Goal: Download file/media: Download file/media

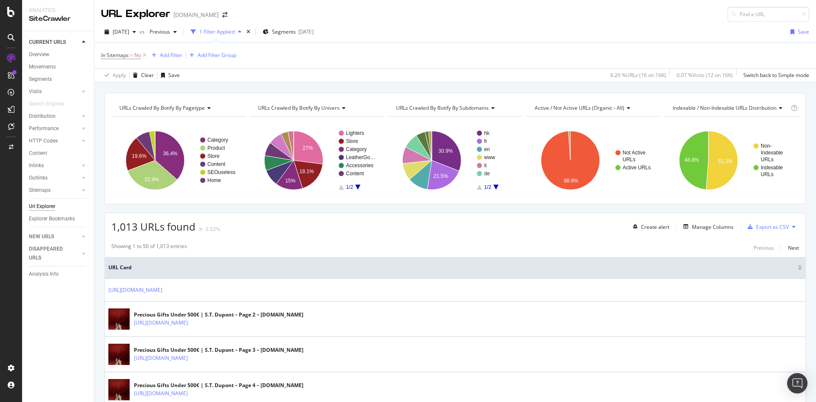
scroll to position [510, 0]
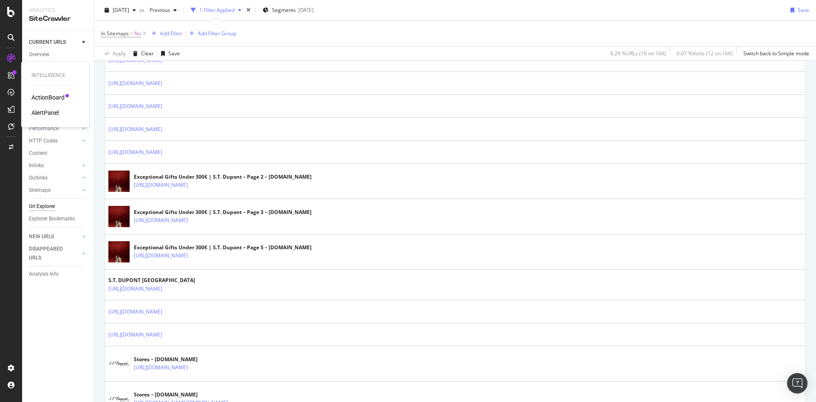
drag, startPoint x: 9, startPoint y: 76, endPoint x: 17, endPoint y: 80, distance: 8.8
click at [9, 76] on icon at bounding box center [11, 75] width 7 height 7
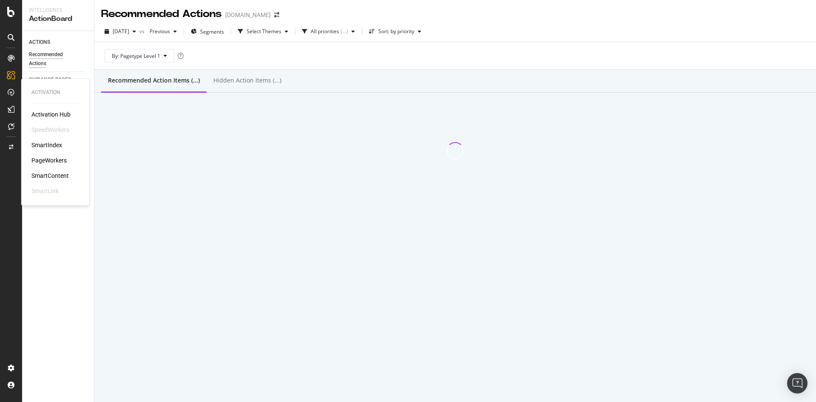
click at [53, 159] on div "PageWorkers" at bounding box center [48, 160] width 35 height 9
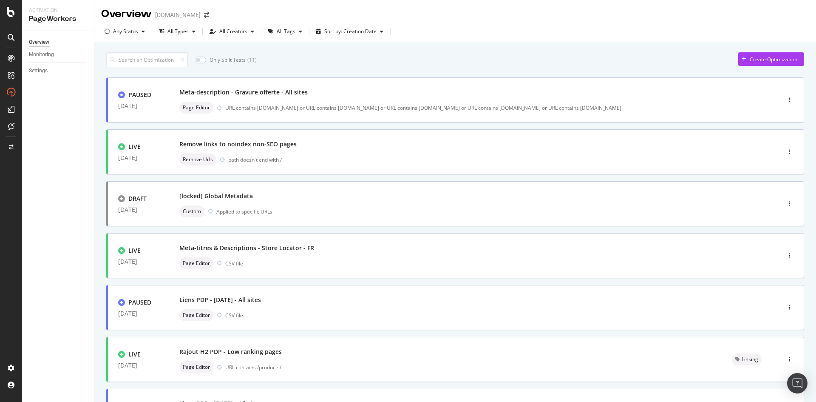
click at [584, 54] on div "Only Split Tests ( 11 ) Create Optimization" at bounding box center [455, 59] width 698 height 15
click at [161, 62] on input at bounding box center [147, 59] width 82 height 15
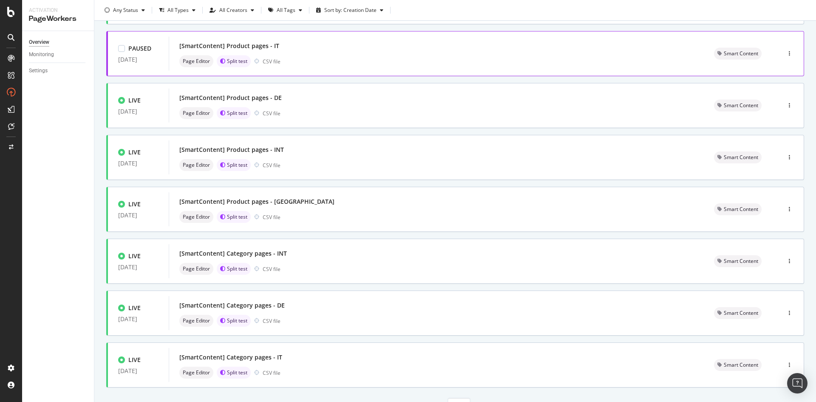
scroll to position [242, 0]
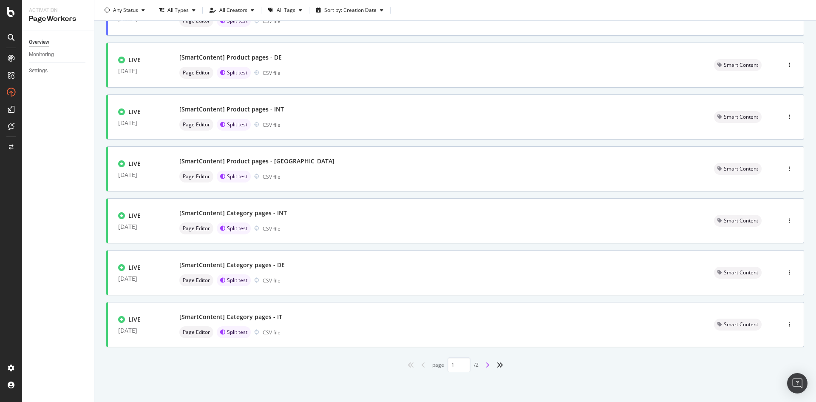
click at [486, 365] on icon "angle-right" at bounding box center [488, 364] width 4 height 7
type input "2"
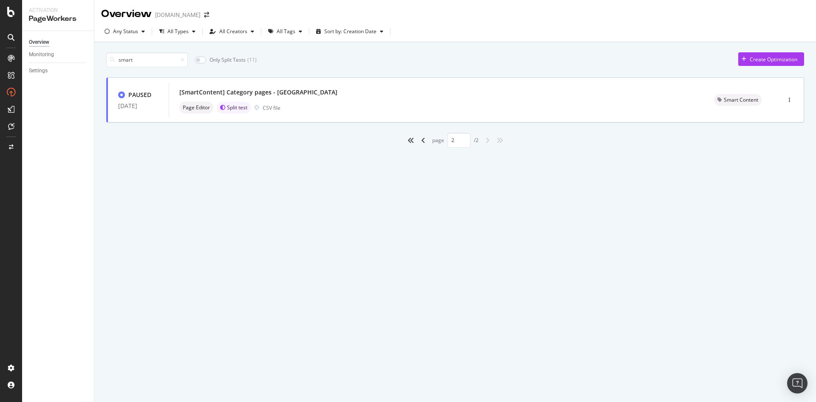
scroll to position [0, 0]
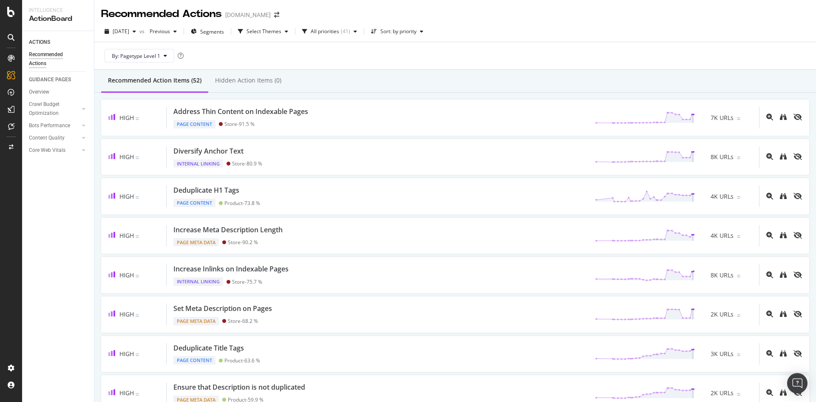
click at [517, 62] on div "By: Pagetype Level 1" at bounding box center [455, 55] width 708 height 27
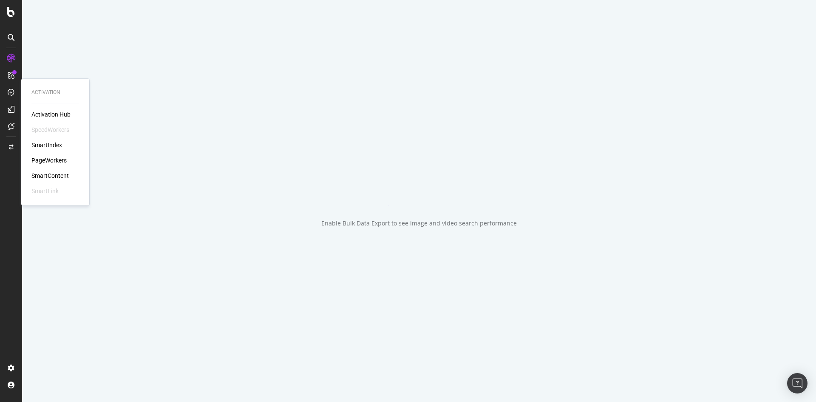
click at [55, 160] on div "PageWorkers" at bounding box center [48, 160] width 35 height 9
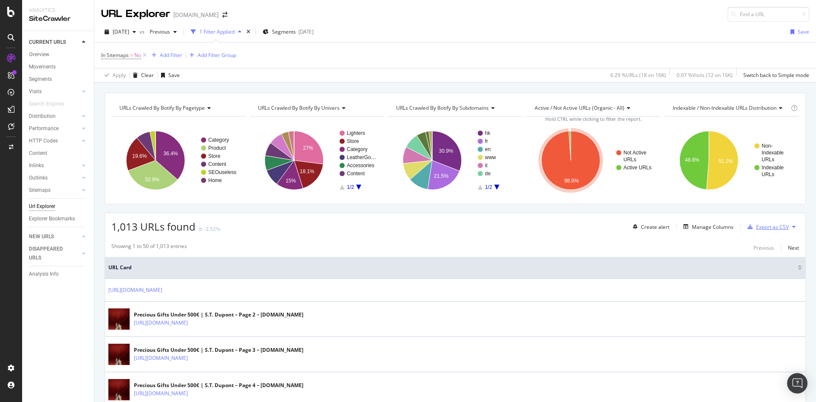
click at [776, 228] on div "Export as CSV" at bounding box center [772, 226] width 33 height 7
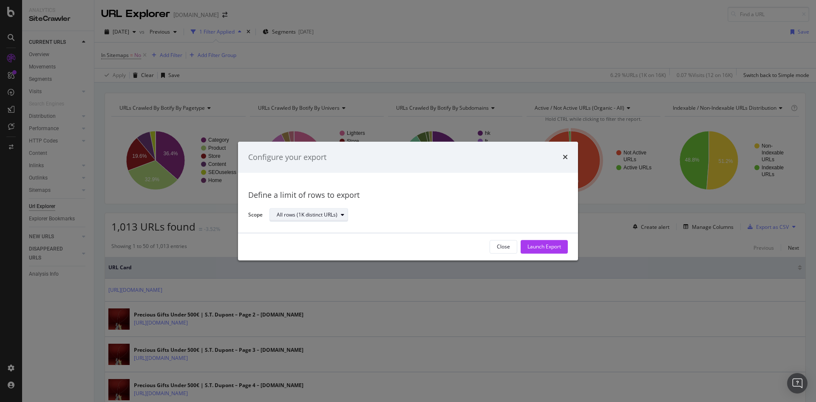
click at [313, 219] on div "All rows (1K distinct URLs)" at bounding box center [312, 215] width 71 height 12
click at [537, 246] on div "Launch Export" at bounding box center [545, 246] width 34 height 7
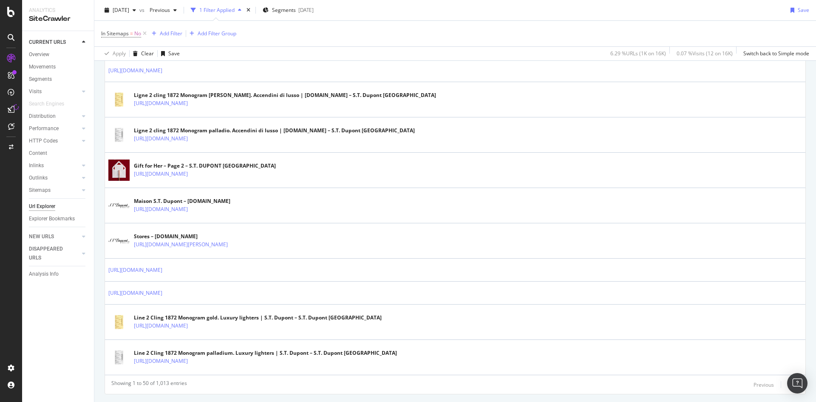
scroll to position [1488, 0]
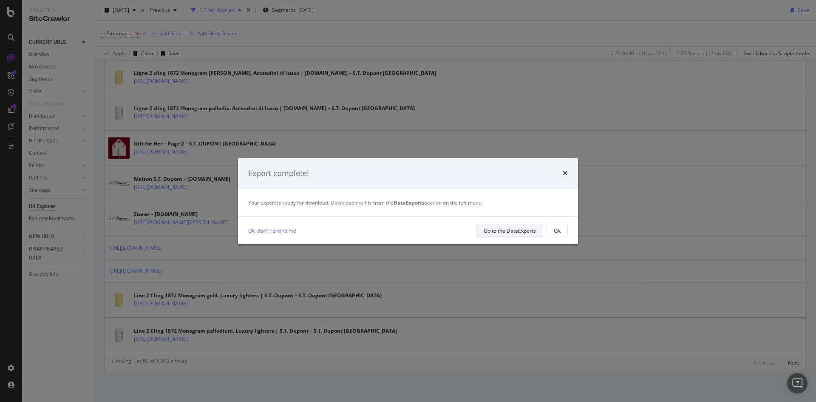
click at [503, 233] on div "Go to the DataExports" at bounding box center [510, 230] width 52 height 7
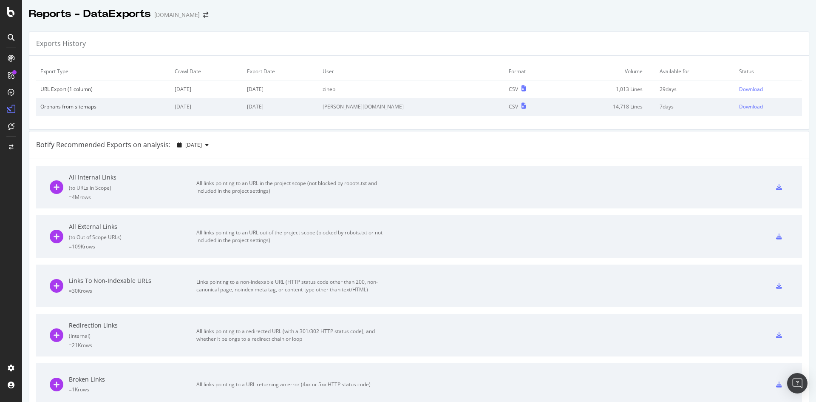
click at [559, 91] on td "1,013 Lines" at bounding box center [607, 89] width 97 height 18
click at [739, 88] on div "Download" at bounding box center [751, 88] width 24 height 7
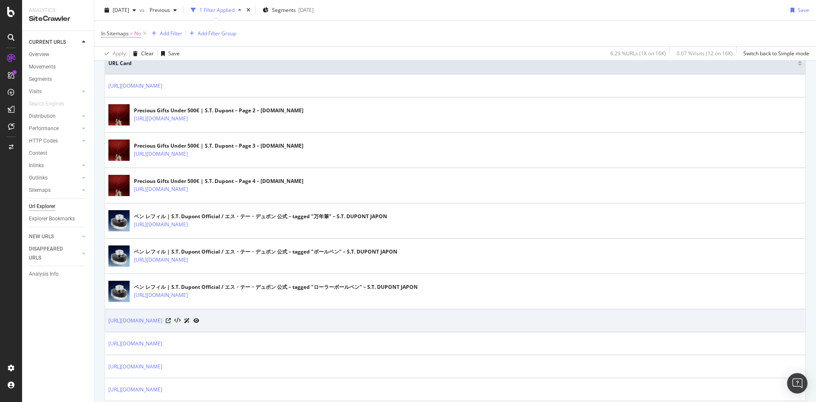
scroll to position [213, 0]
